Goal: Information Seeking & Learning: Find specific fact

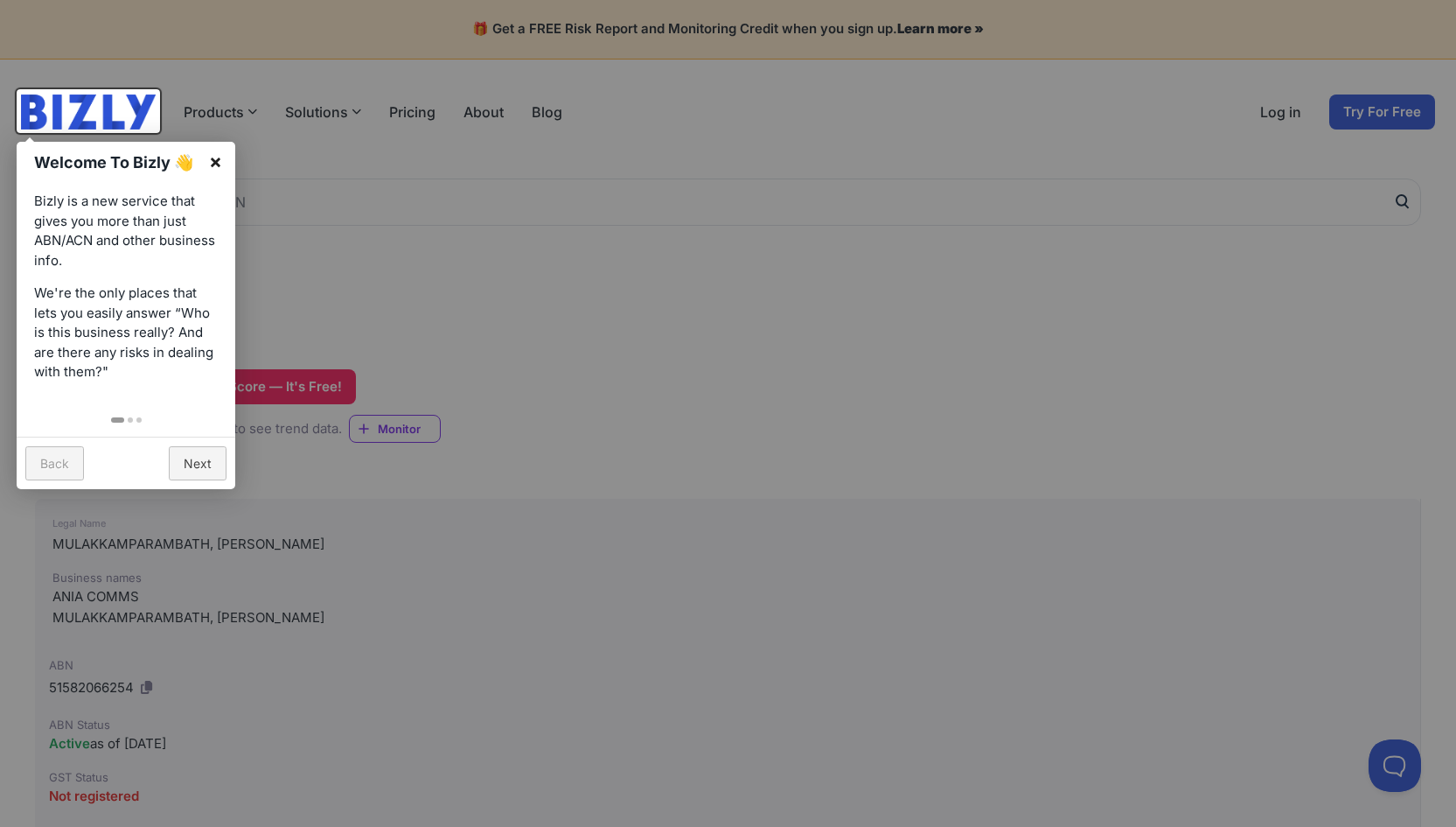
click at [214, 161] on link "×" at bounding box center [215, 161] width 39 height 39
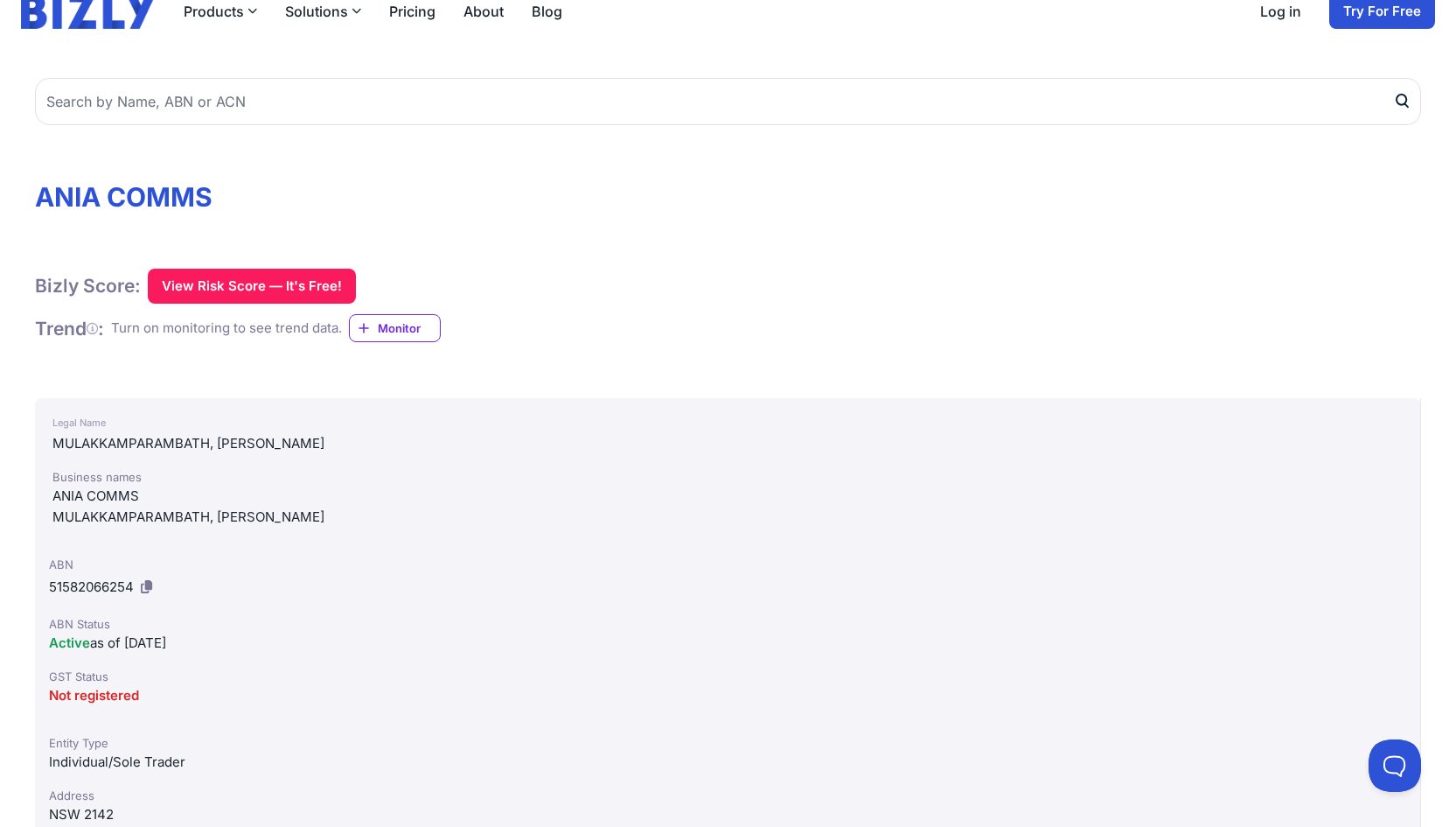
scroll to position [101, 0]
drag, startPoint x: 273, startPoint y: 440, endPoint x: 54, endPoint y: 445, distance: 219.1
click at [54, 445] on div "MULAKKAMPARAMBATH, [PERSON_NAME]" at bounding box center [727, 443] width 1351 height 21
copy div "MULAKKAMPARAMBATH, ABILASH"
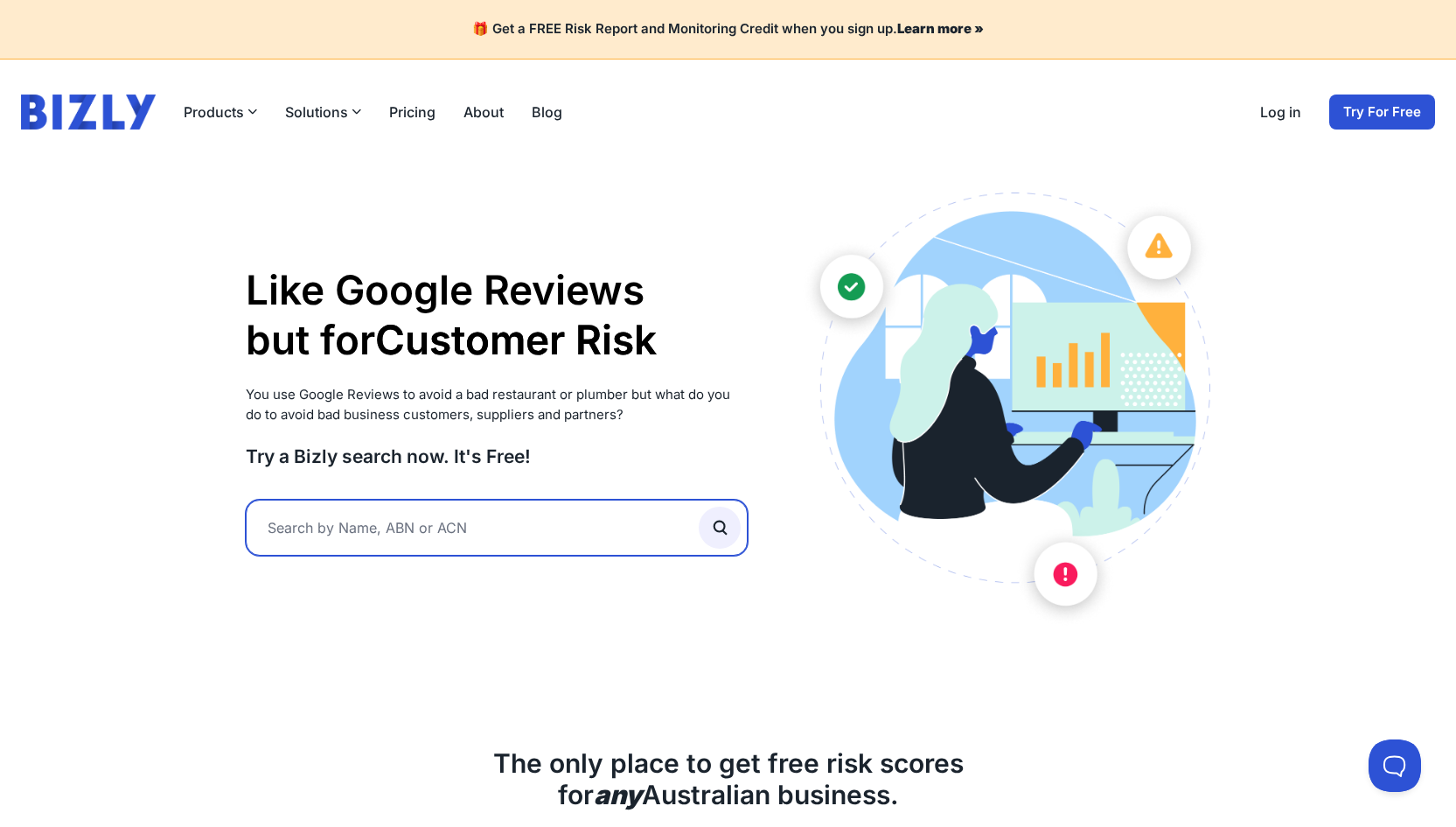
click at [323, 529] on input "text" at bounding box center [497, 528] width 502 height 56
type input "vivid lamp"
click at [720, 525] on button "submit" at bounding box center [720, 527] width 42 height 42
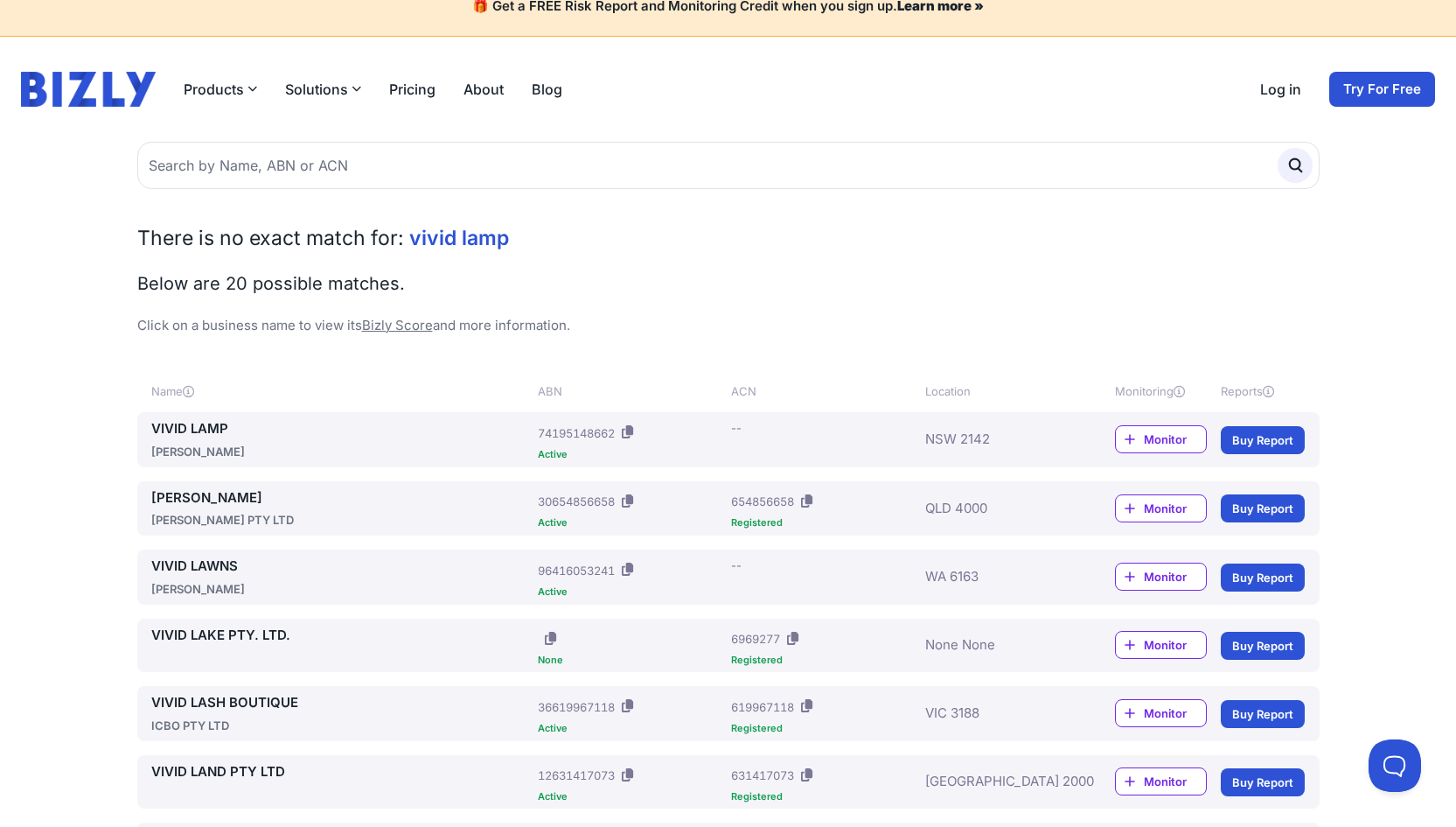
scroll to position [28, 0]
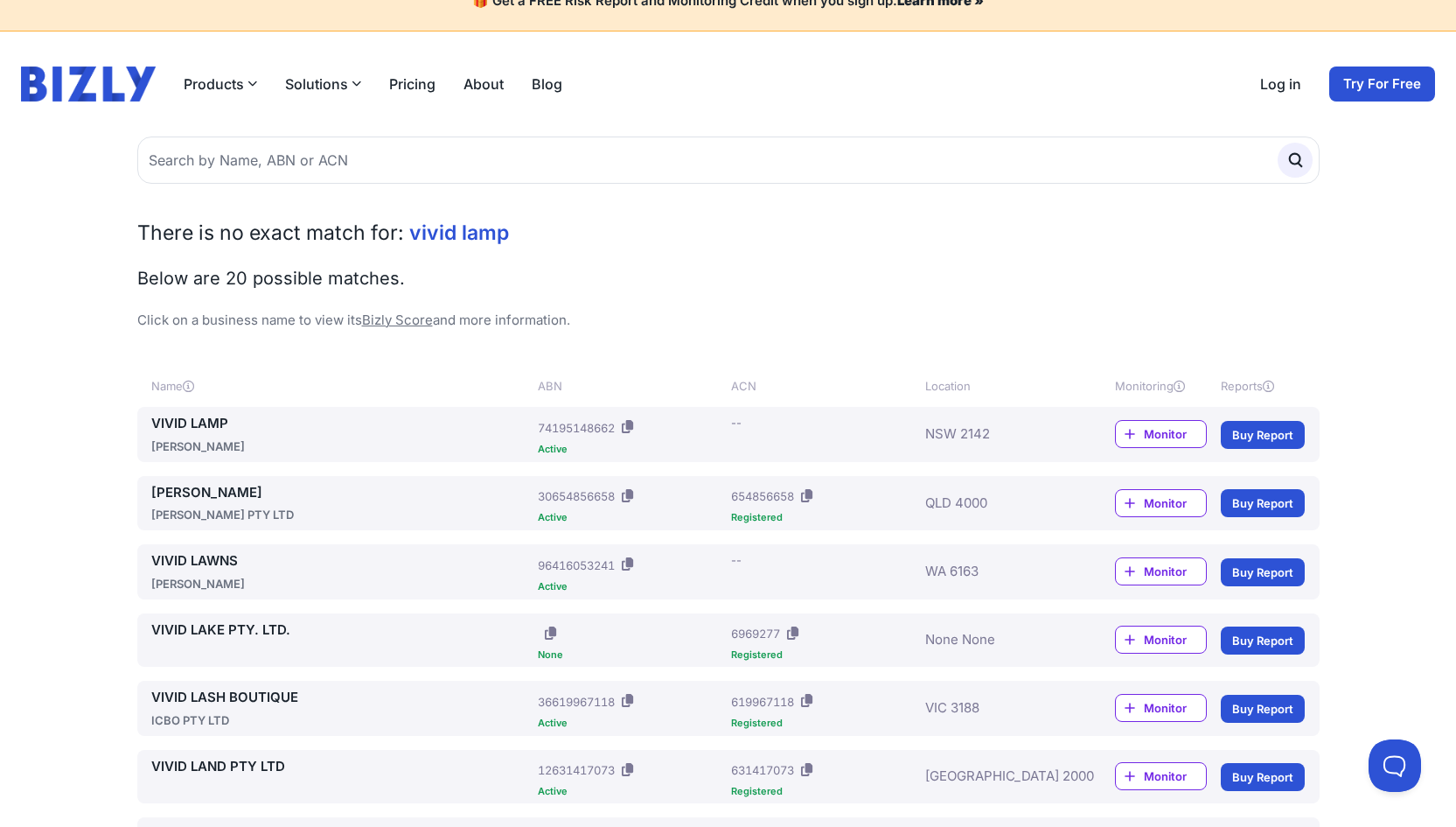
click at [205, 418] on link "VIVID LAMP" at bounding box center [341, 424] width 380 height 21
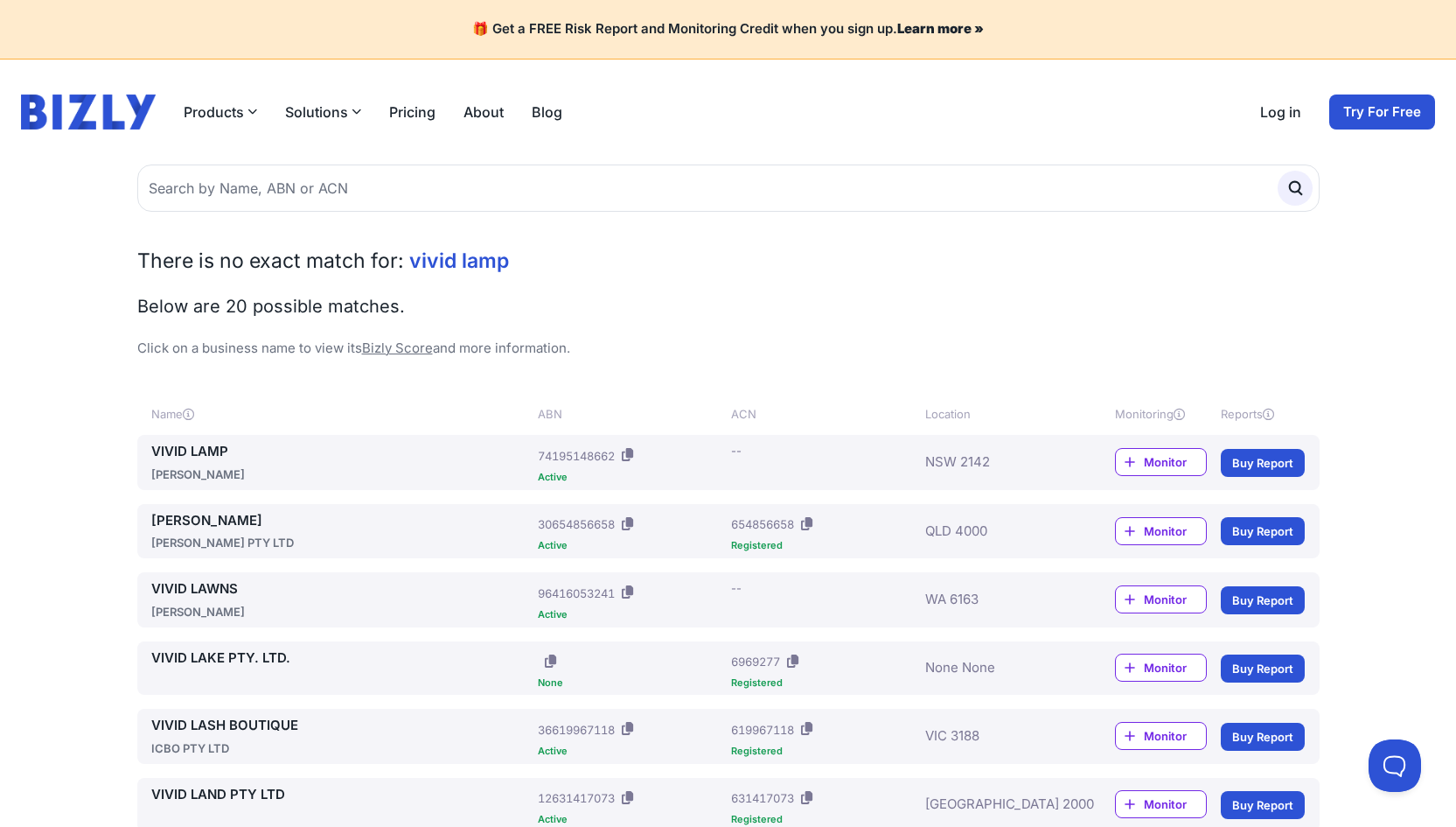
scroll to position [0, 0]
click at [239, 106] on button "Products" at bounding box center [220, 112] width 74 height 21
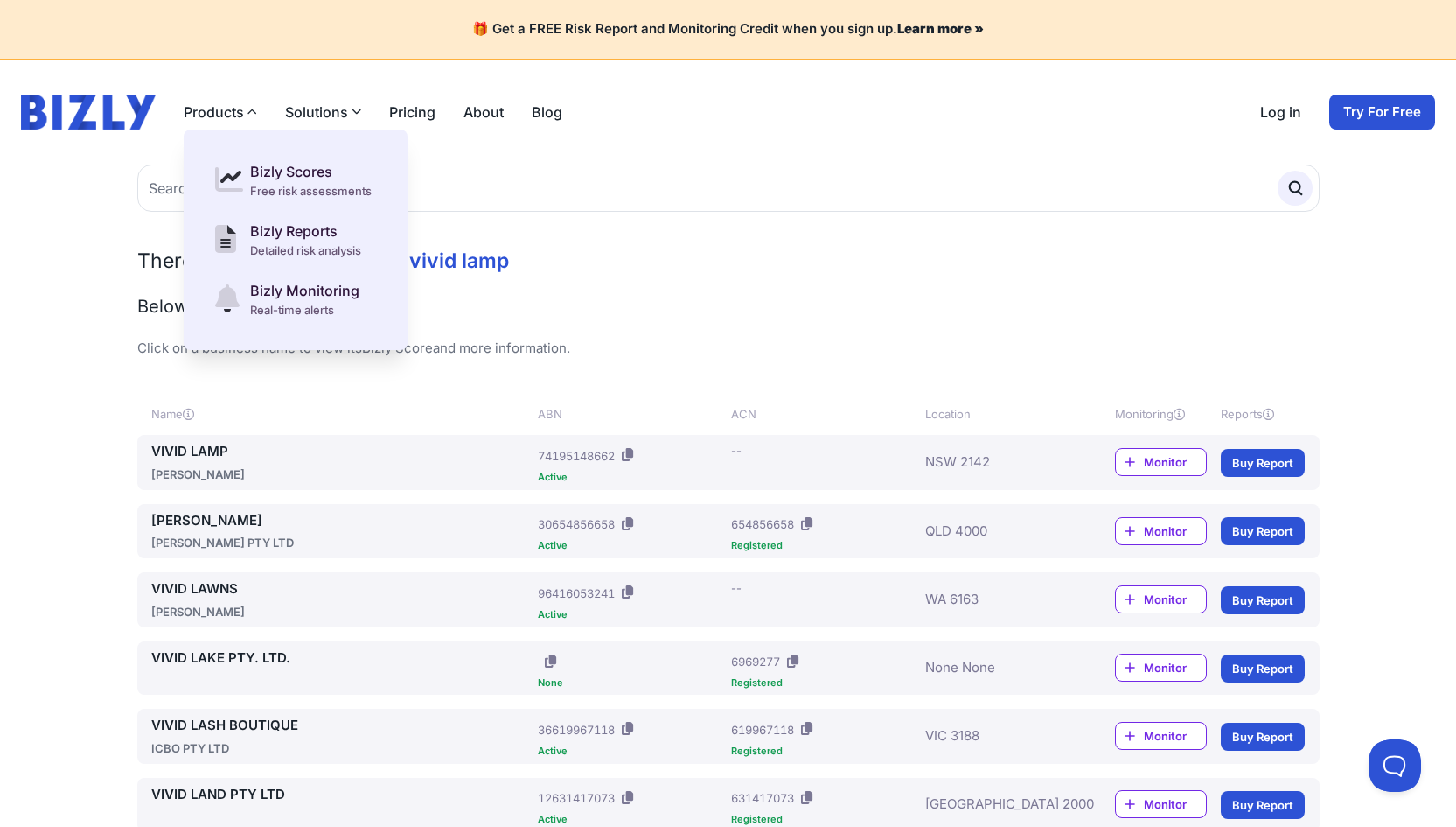
click at [323, 104] on button "Solutions" at bounding box center [323, 112] width 76 height 21
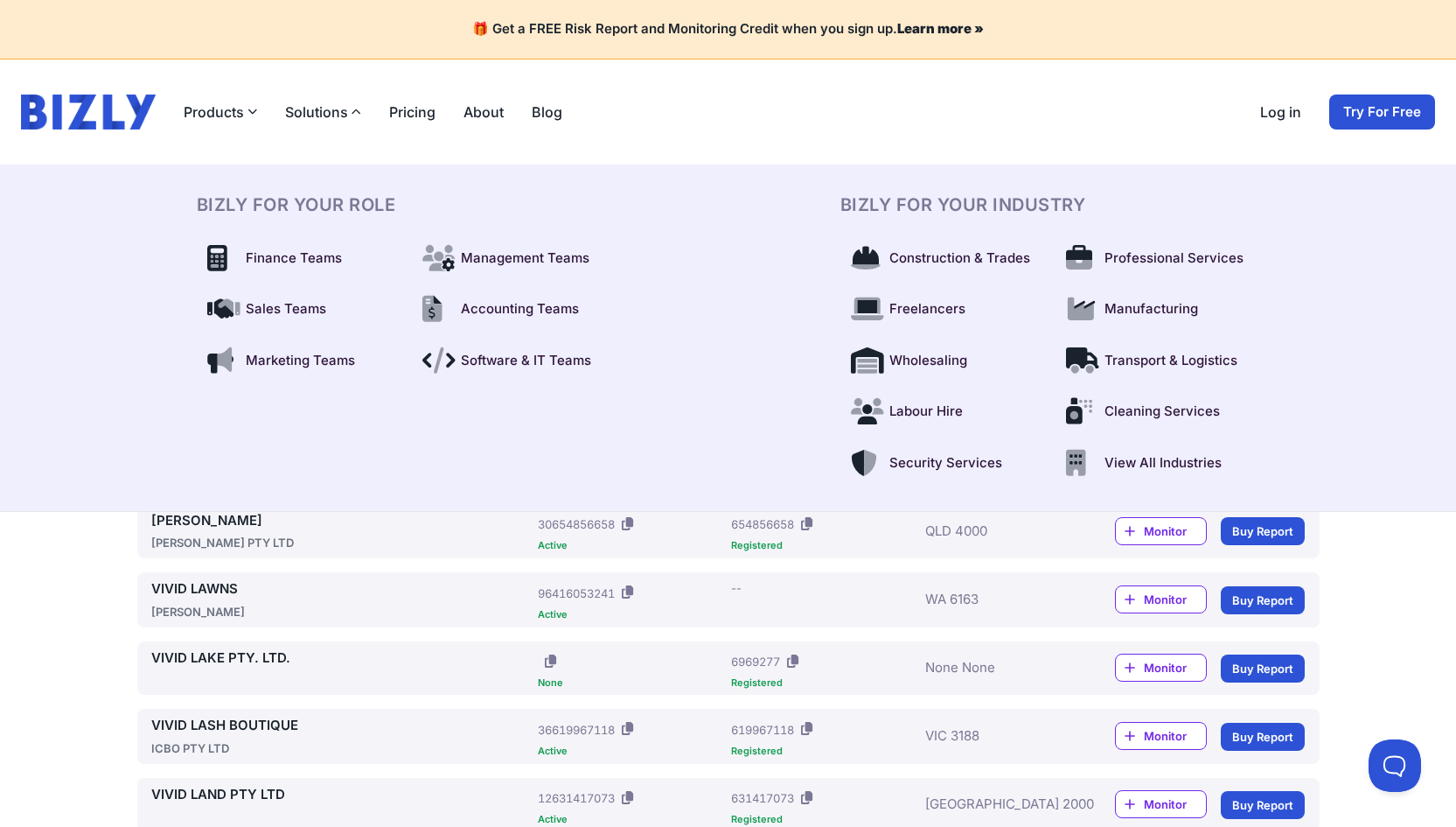
click at [323, 104] on button "Solutions" at bounding box center [323, 112] width 76 height 21
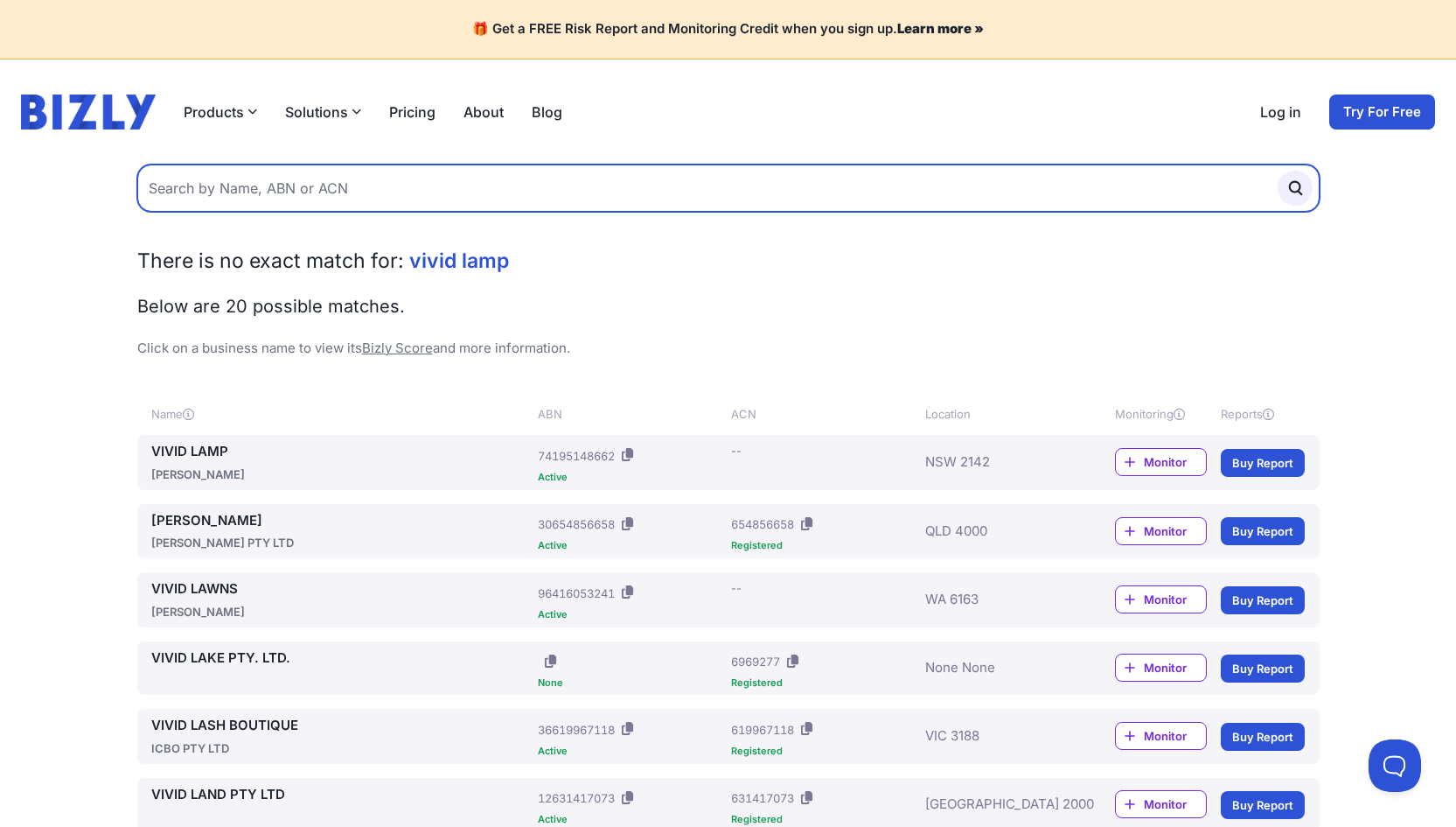
click at [291, 185] on input "text" at bounding box center [728, 187] width 1182 height 48
type input "a"
click at [1295, 187] on button "submit" at bounding box center [1296, 188] width 35 height 35
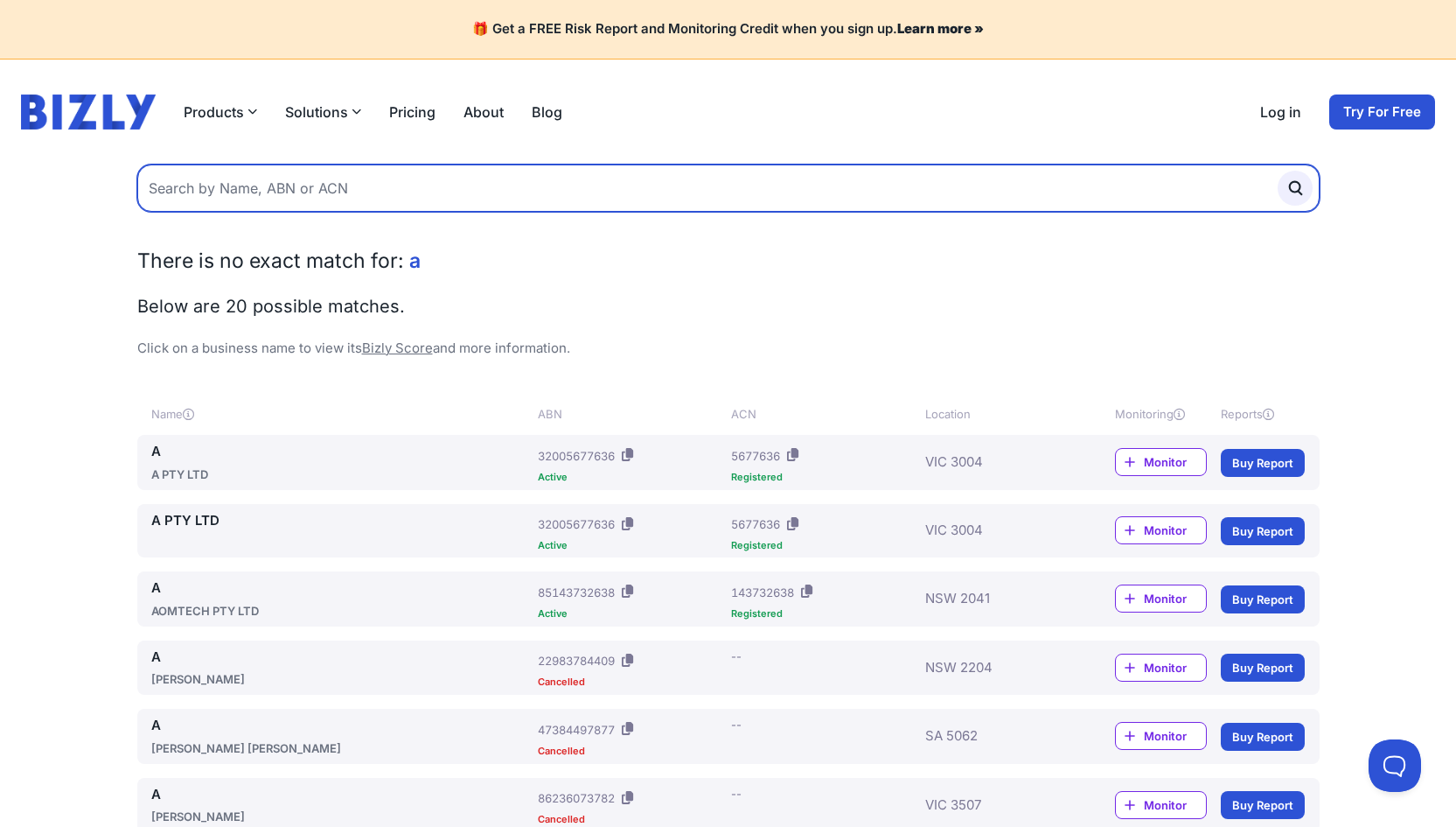
click at [205, 189] on input "text" at bounding box center [728, 187] width 1182 height 48
type input "ab"
click at [1295, 187] on button "submit" at bounding box center [1296, 188] width 35 height 35
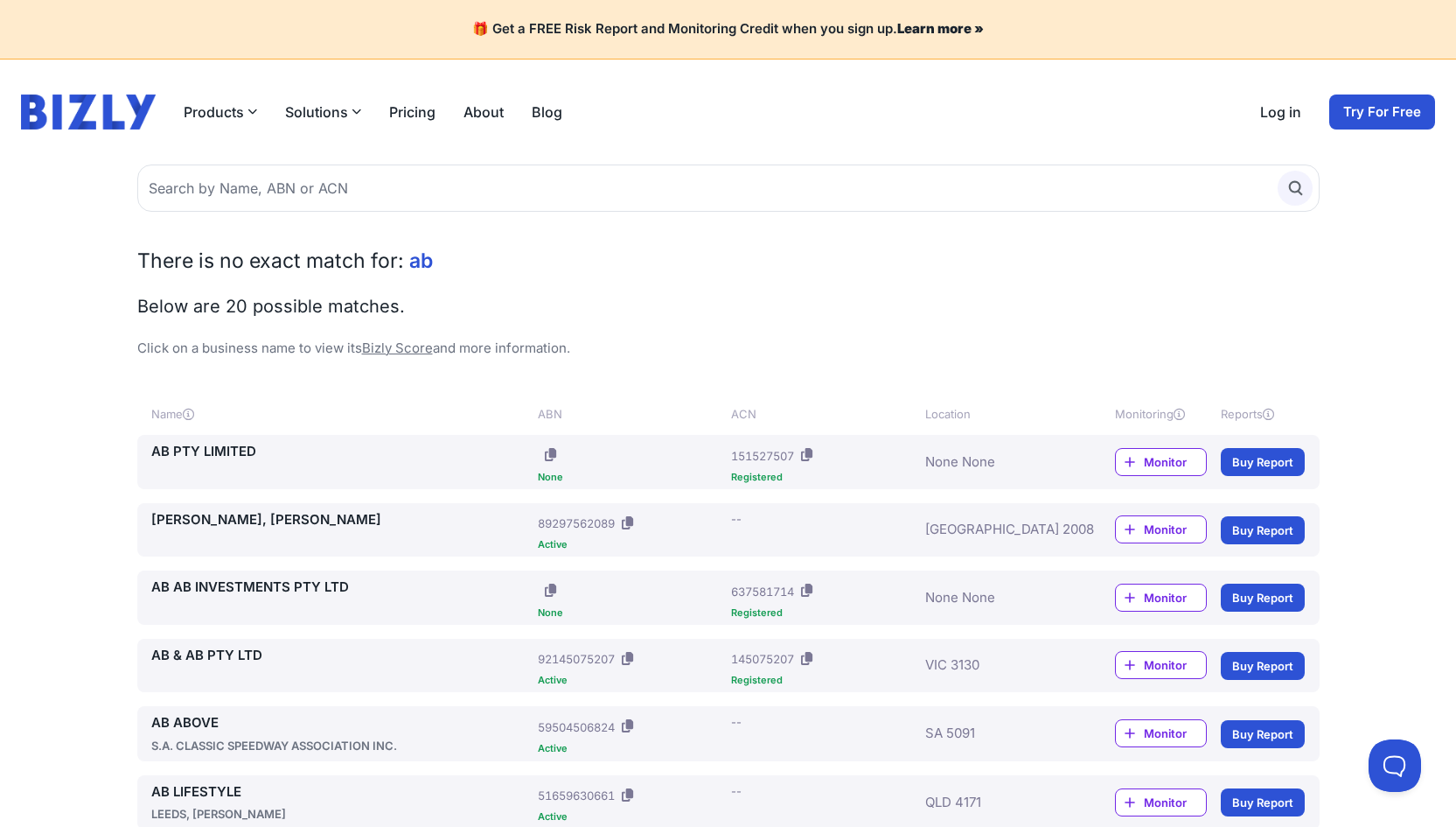
click at [1291, 181] on circle "submit" at bounding box center [1294, 186] width 10 height 10
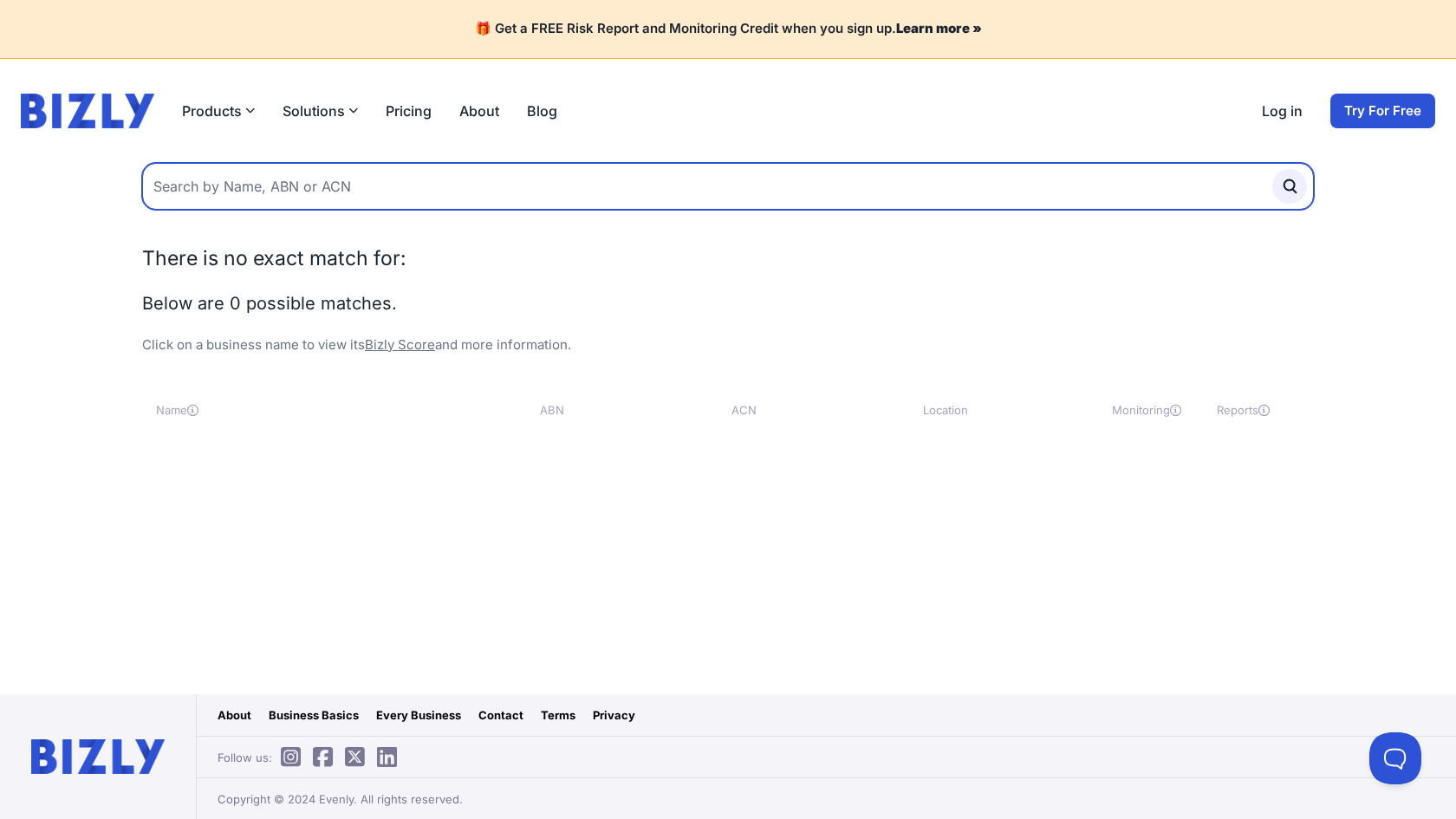
click at [536, 175] on input "text" at bounding box center [728, 186] width 1171 height 47
type input "2142"
click at [1290, 186] on button "submit" at bounding box center [1290, 187] width 35 height 35
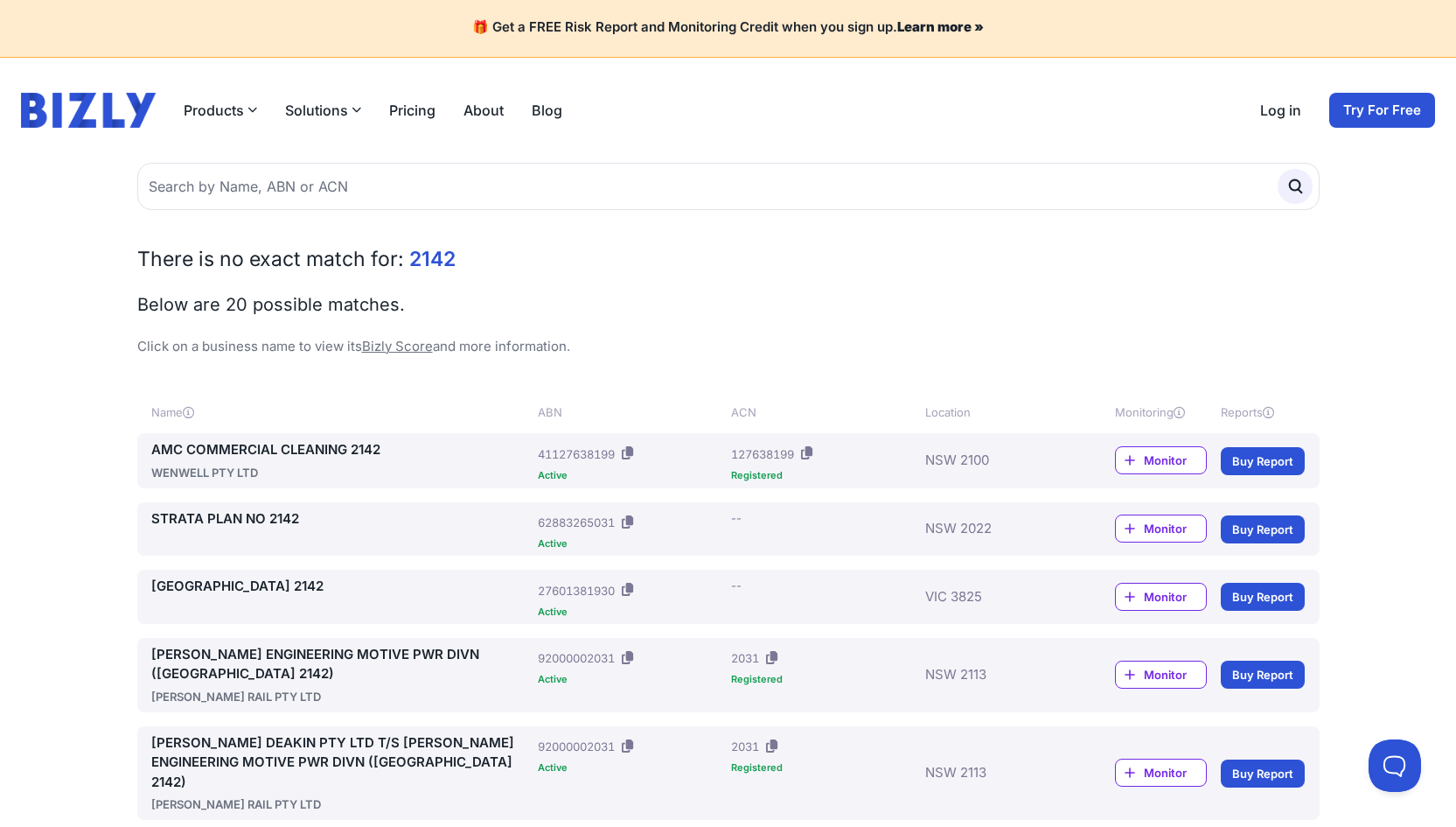
scroll to position [4, 0]
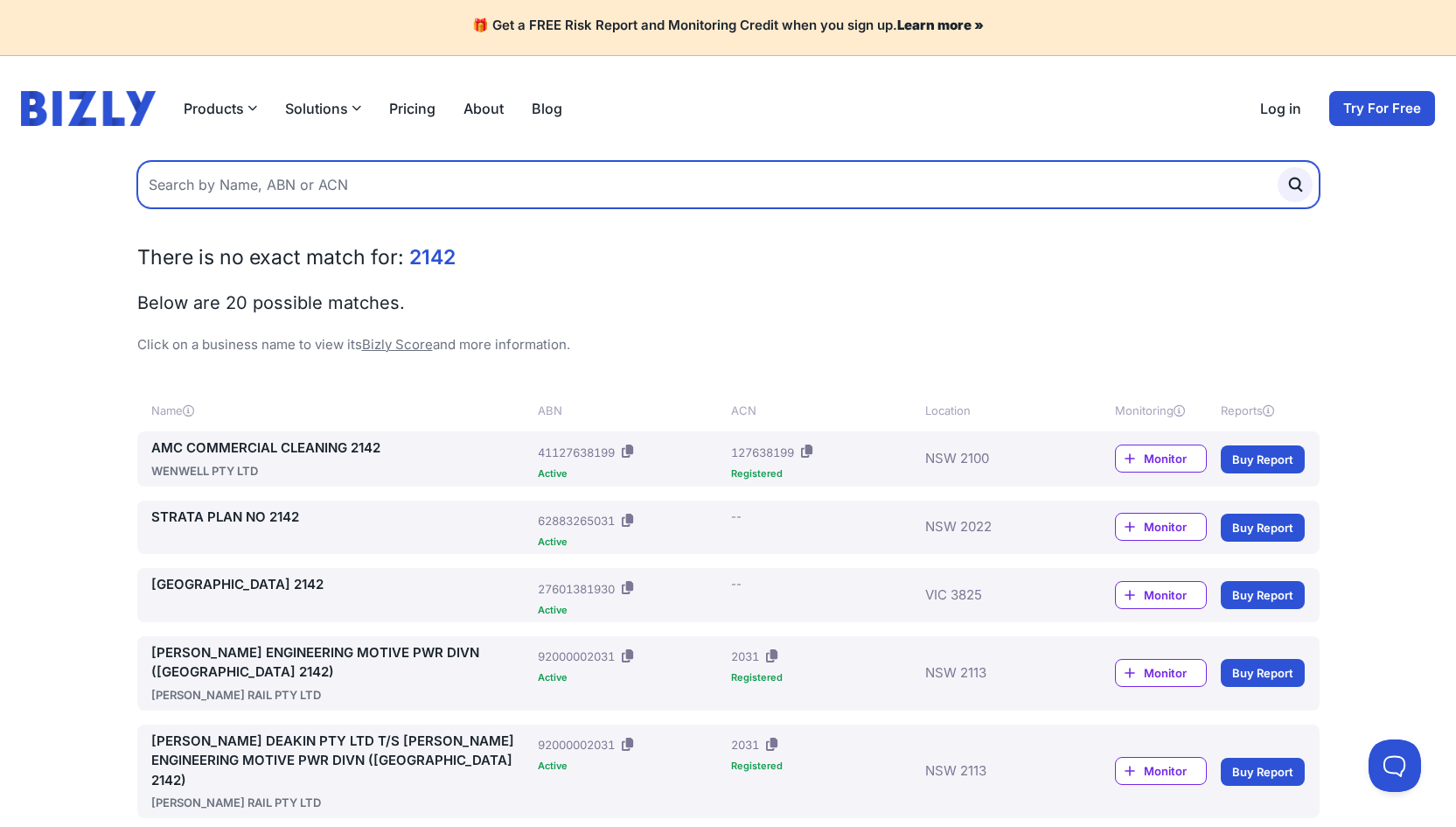
click at [319, 188] on input "text" at bounding box center [728, 185] width 1182 height 48
type input "[GEOGRAPHIC_DATA]"
click at [1295, 184] on button "submit" at bounding box center [1296, 185] width 35 height 35
